Goal: Information Seeking & Learning: Check status

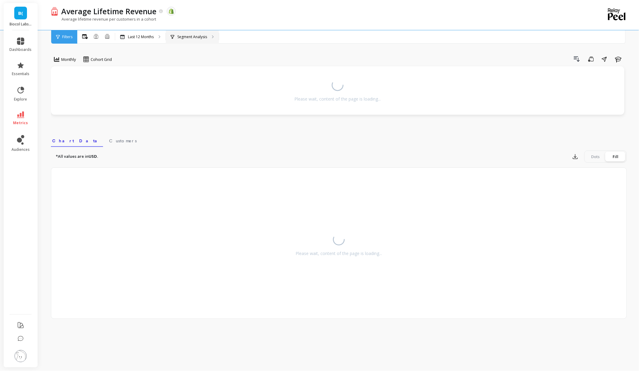
click at [191, 38] on p "Segment Analysis" at bounding box center [192, 37] width 30 height 5
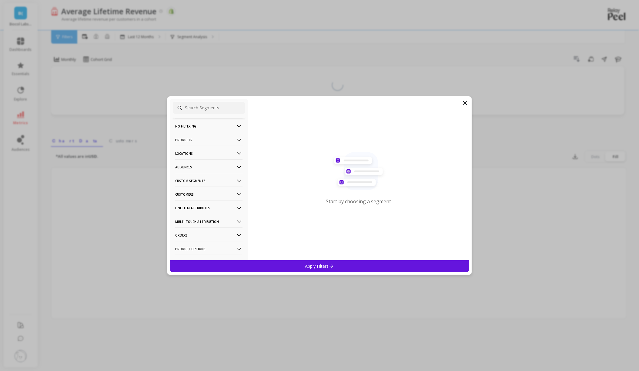
click at [197, 196] on p "Customers" at bounding box center [208, 194] width 67 height 15
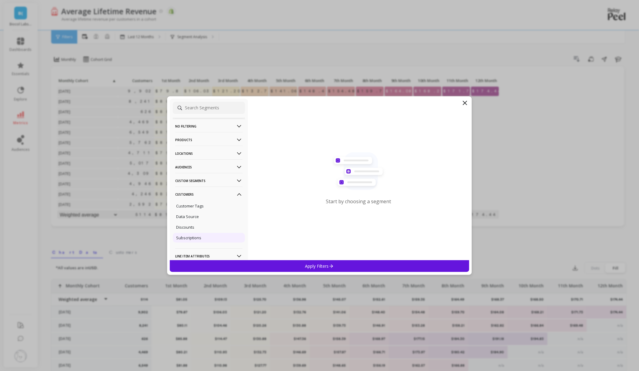
click at [198, 236] on p "Subscriptions" at bounding box center [188, 237] width 25 height 5
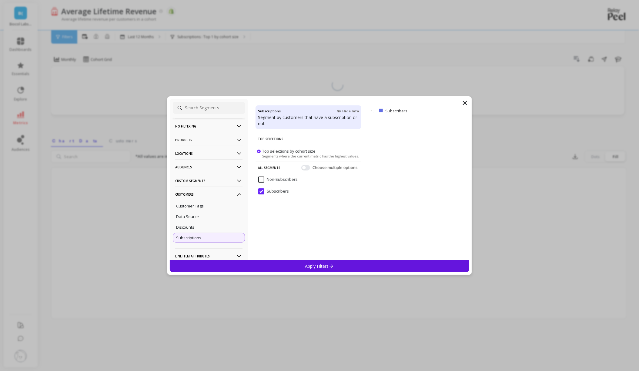
click at [290, 267] on div "Apply Filters" at bounding box center [319, 266] width 299 height 12
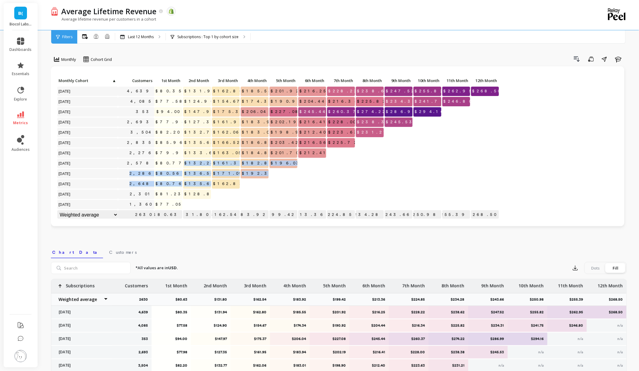
drag, startPoint x: 196, startPoint y: 164, endPoint x: 212, endPoint y: 183, distance: 24.5
click at [212, 183] on div "Click to create an audience 4,639 $80.35 $131.94 $162.80 $185.55 $201.92 $216.2…" at bounding box center [278, 148] width 442 height 144
click at [209, 171] on span "$136.50" at bounding box center [199, 173] width 32 height 9
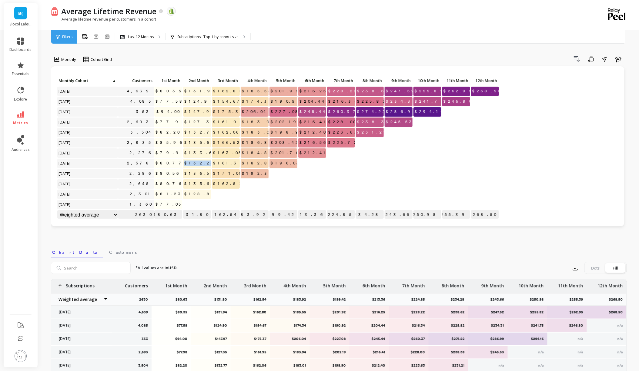
drag, startPoint x: 196, startPoint y: 163, endPoint x: 210, endPoint y: 163, distance: 13.9
click at [210, 163] on span "$132.24" at bounding box center [199, 163] width 33 height 9
click at [227, 202] on p at bounding box center [226, 202] width 28 height 4
click at [139, 38] on p "Last 12 Months" at bounding box center [141, 37] width 26 height 5
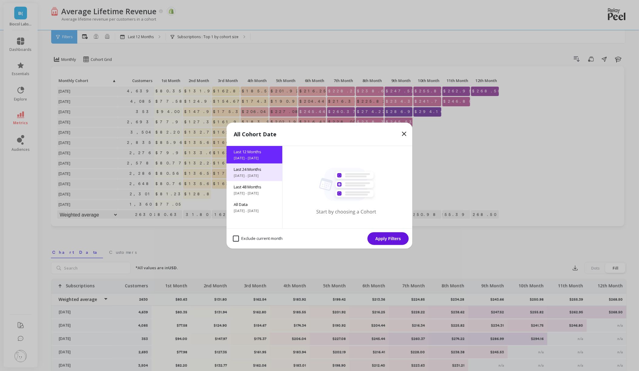
click at [267, 175] on span "[DATE] - [DATE]" at bounding box center [254, 175] width 41 height 5
click at [395, 241] on button "Apply Filters" at bounding box center [387, 238] width 41 height 13
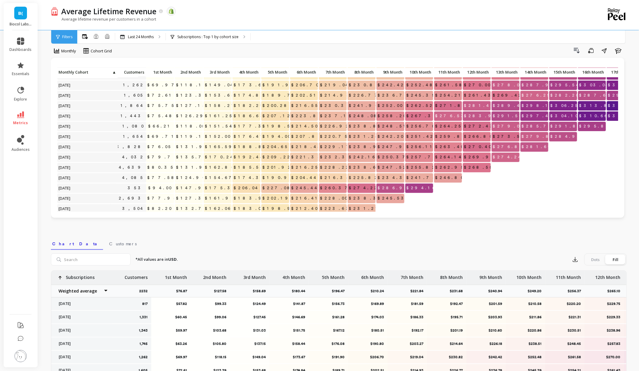
scroll to position [42, 8]
